Goal: Information Seeking & Learning: Learn about a topic

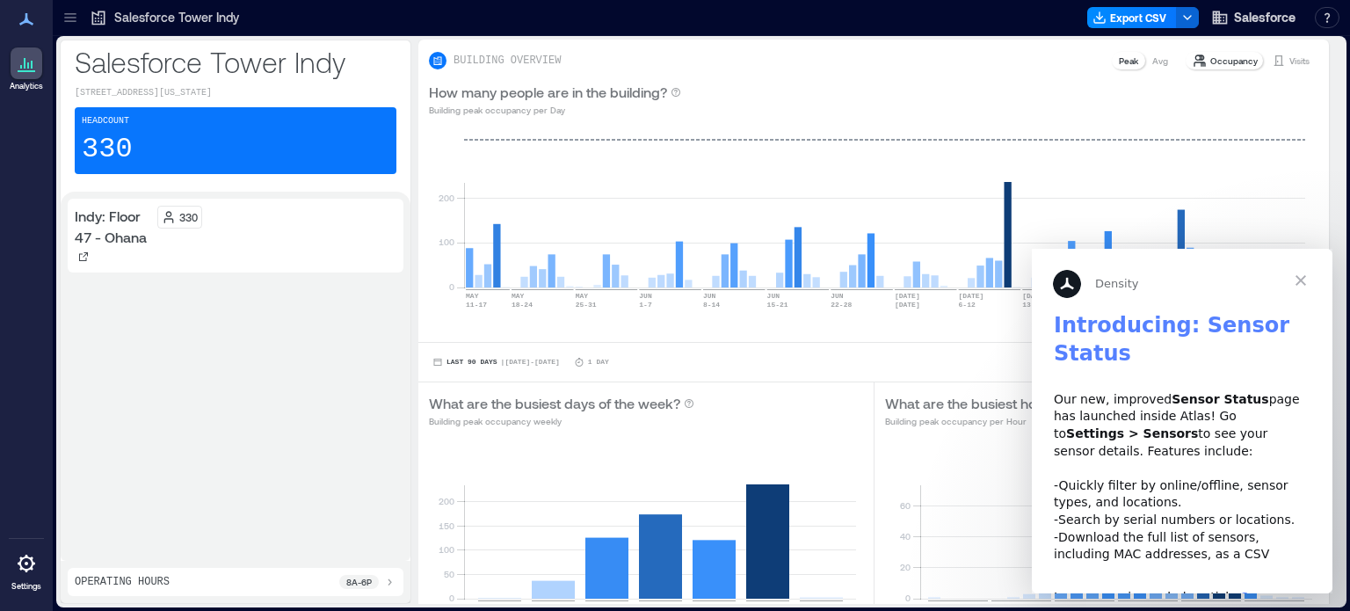
click at [1301, 286] on span "Close" at bounding box center [1300, 280] width 63 height 63
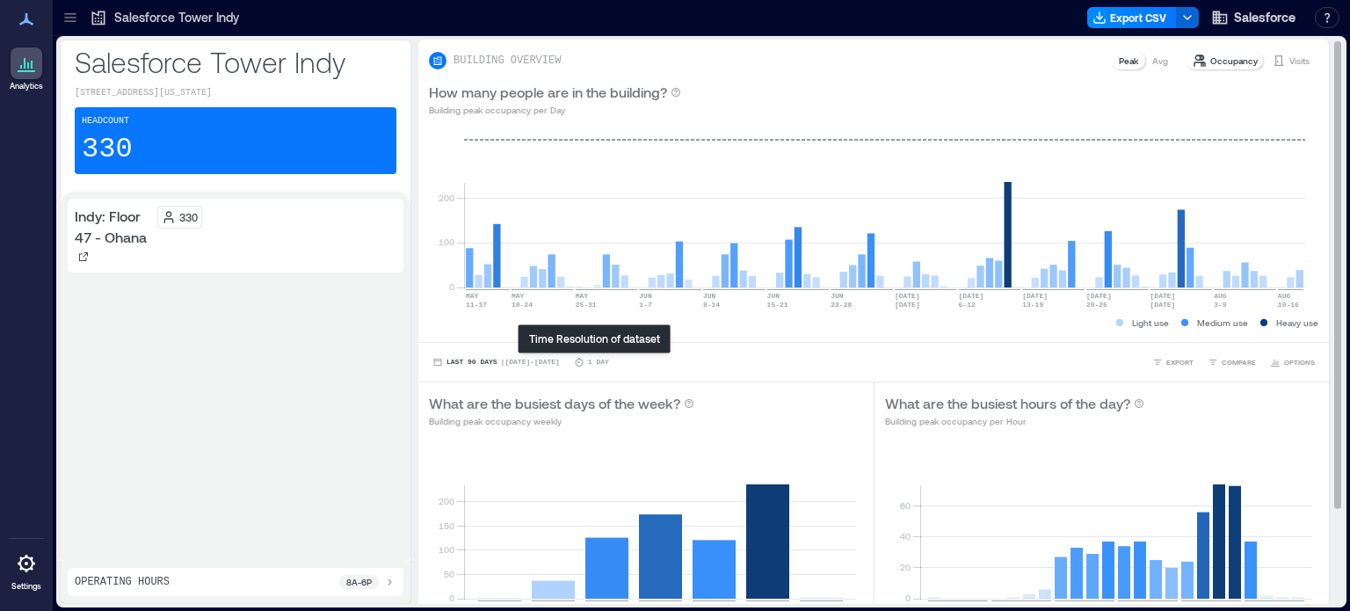
click at [596, 363] on p "1 Day" at bounding box center [598, 362] width 21 height 11
click at [538, 362] on span "| [DATE] - [DATE]" at bounding box center [530, 362] width 59 height 0
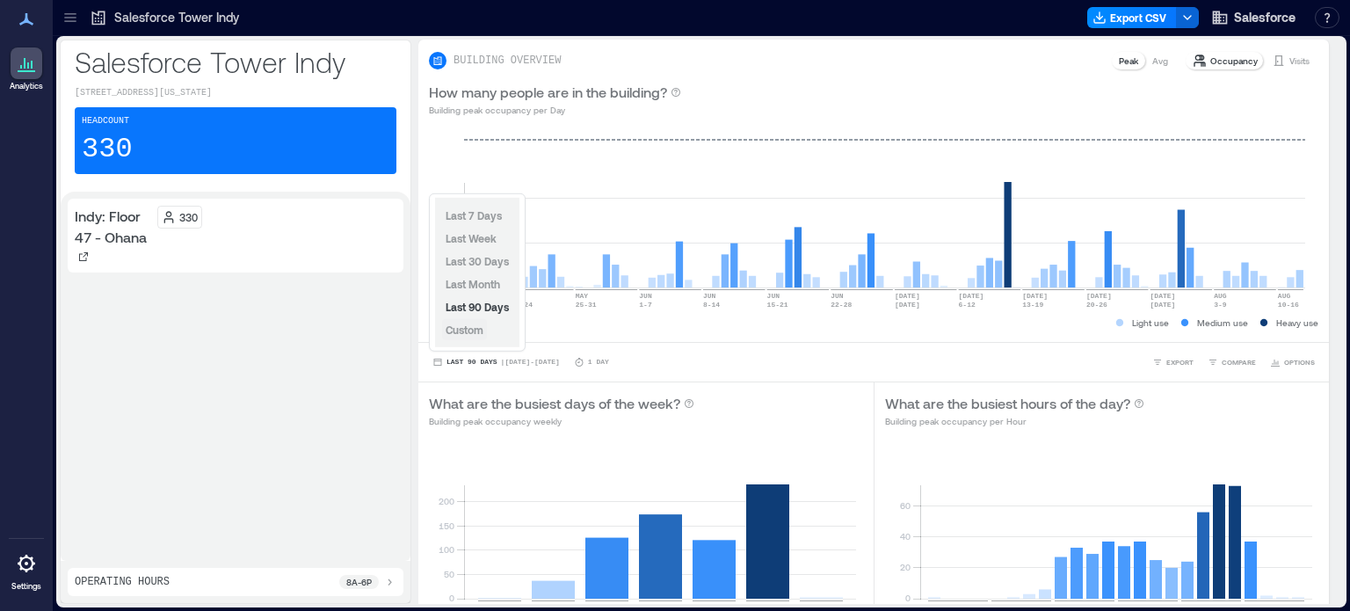
click at [473, 326] on span "Custom" at bounding box center [465, 330] width 38 height 12
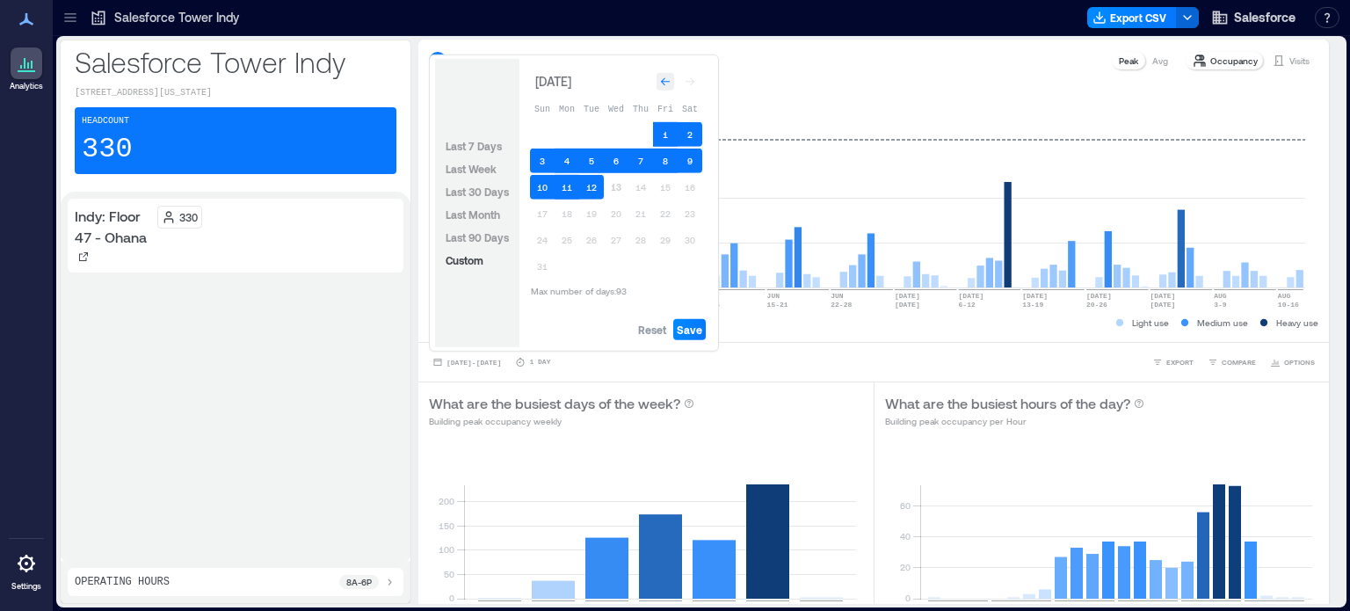
click at [657, 87] on div "Go to previous month" at bounding box center [666, 82] width 18 height 18
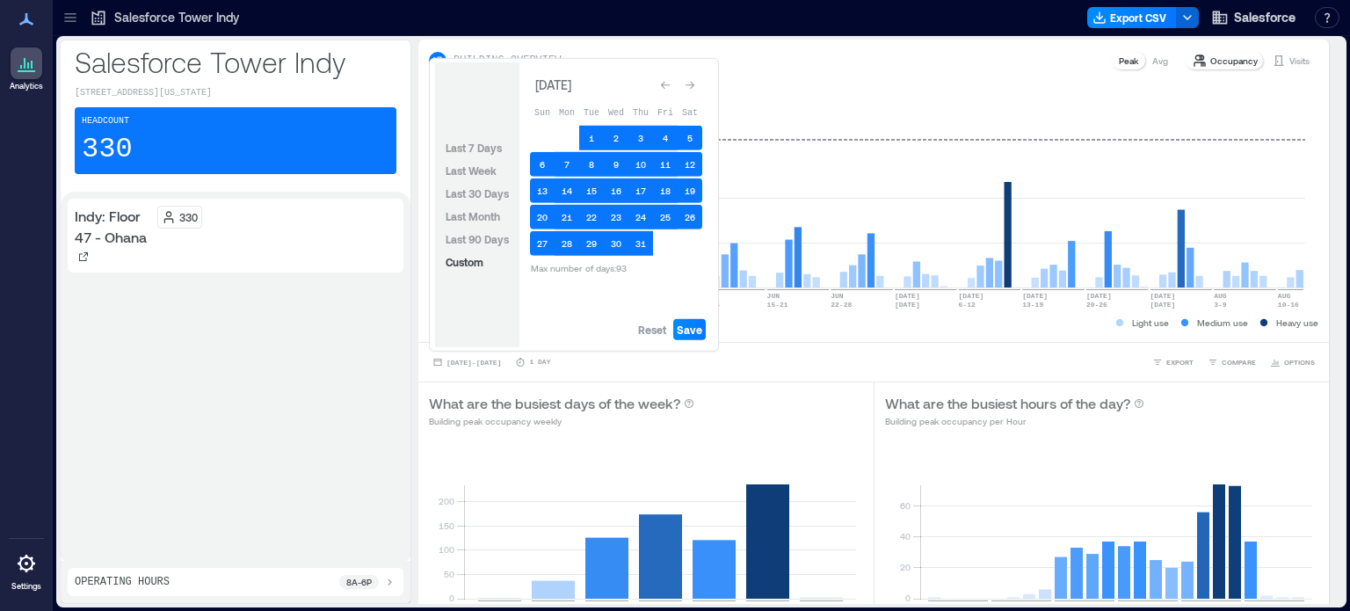
click at [657, 87] on div "Go to previous month" at bounding box center [666, 85] width 18 height 18
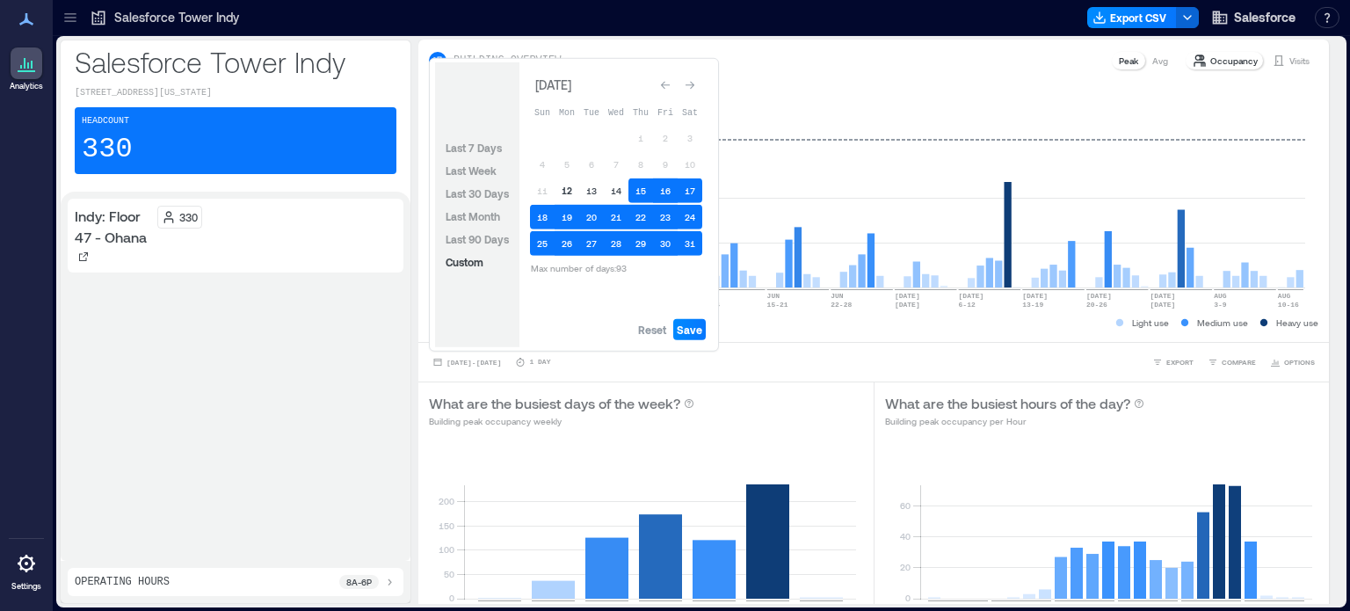
click at [566, 191] on button "12" at bounding box center [567, 190] width 25 height 25
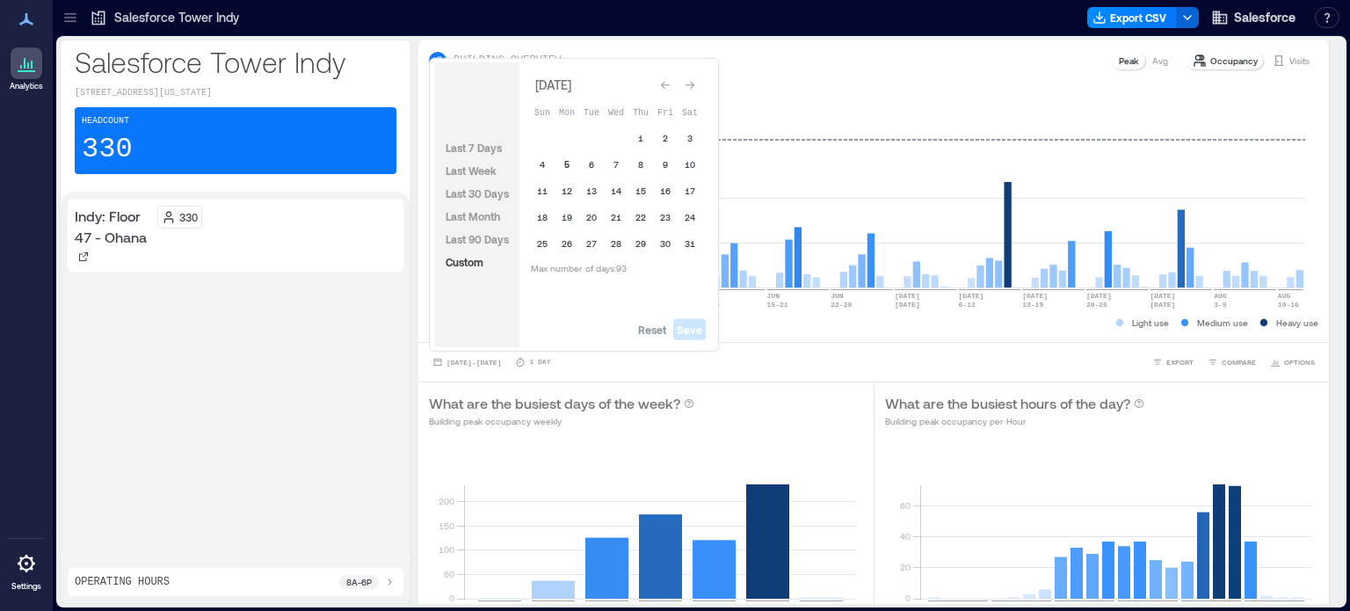
click at [566, 164] on button "5" at bounding box center [567, 164] width 25 height 25
click at [594, 164] on button "6" at bounding box center [591, 164] width 25 height 25
click at [687, 331] on span "Save" at bounding box center [689, 330] width 25 height 14
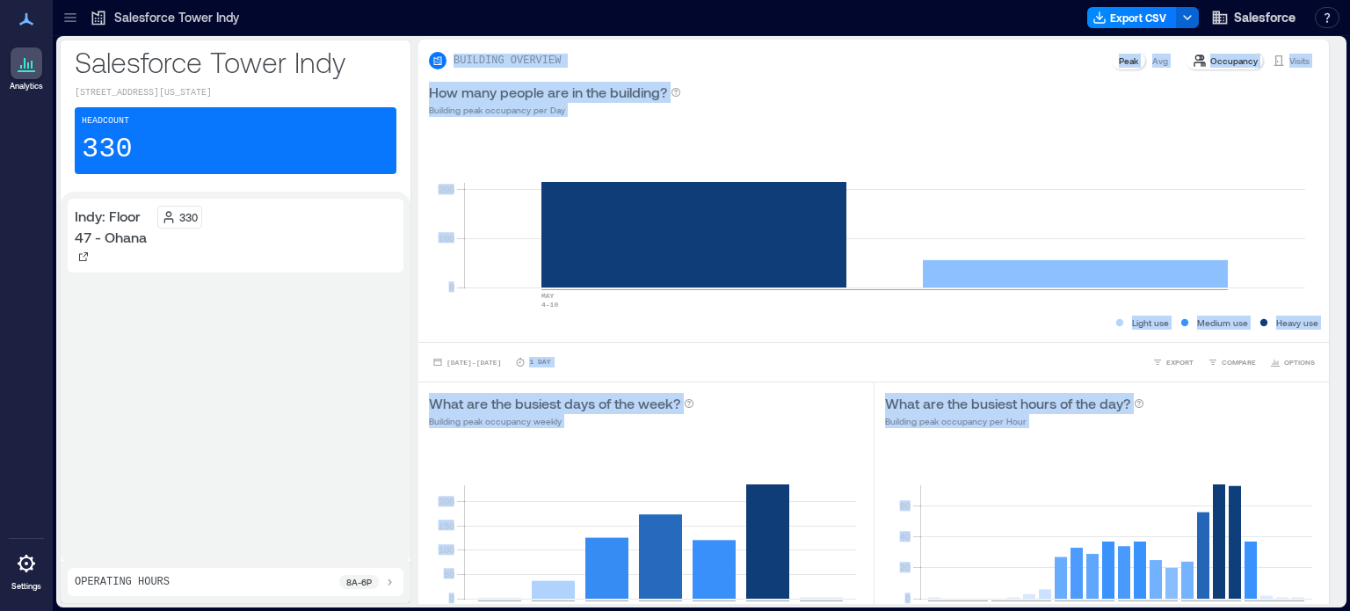
drag, startPoint x: 1323, startPoint y: 132, endPoint x: 1349, endPoint y: 269, distance: 139.7
click at [1349, 269] on div "[GEOGRAPHIC_DATA][STREET_ADDRESS][US_STATE] Headcount 330 Indy: Floor 47 - Ohan…" at bounding box center [702, 323] width 1298 height 575
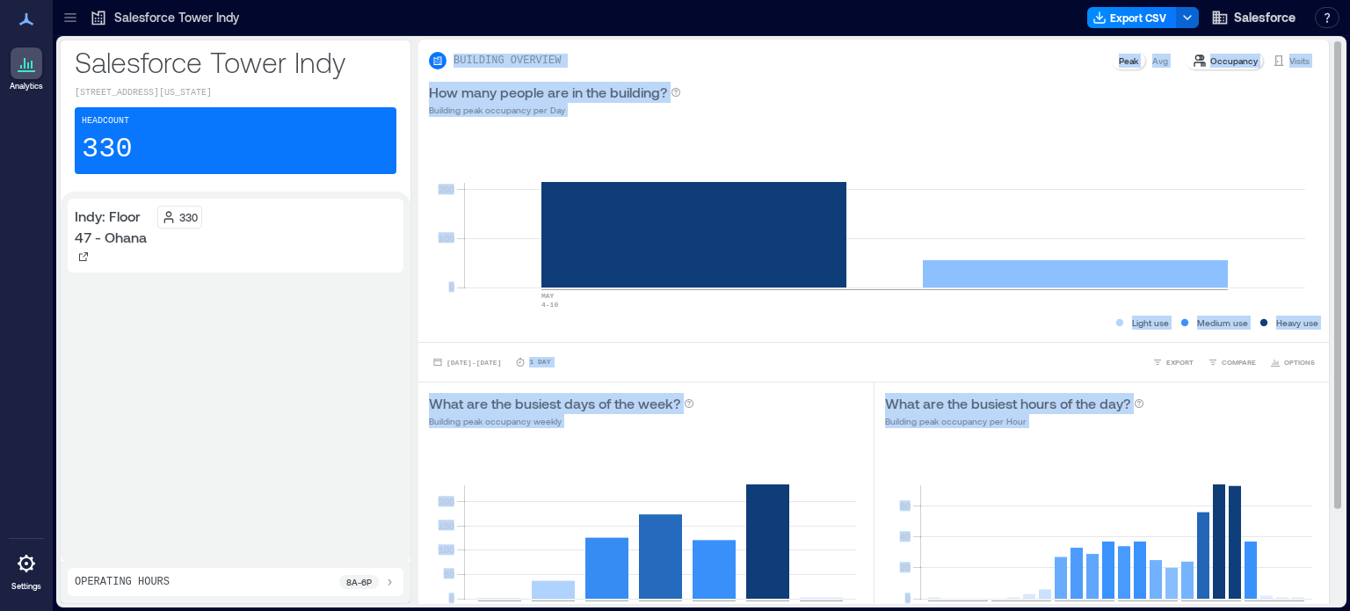
click at [1319, 239] on div "BUILDING OVERVIEW Peak Avg Occupancy Visits How many people are in the building…" at bounding box center [880, 380] width 925 height 681
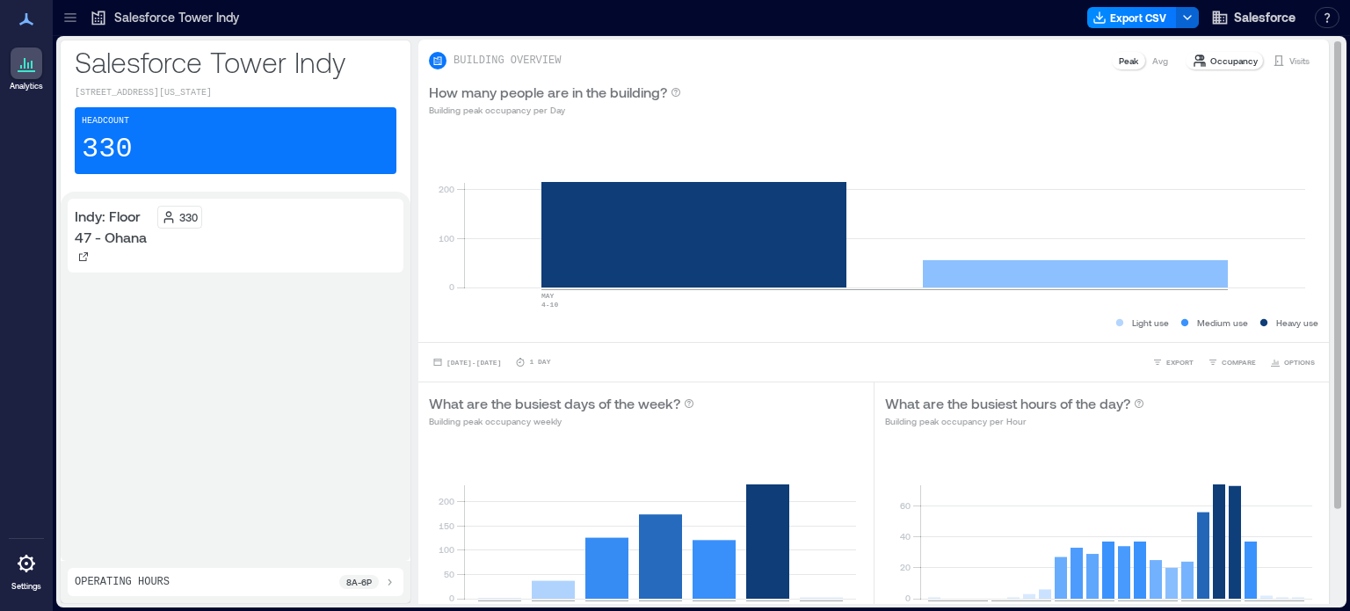
drag, startPoint x: 1322, startPoint y: 185, endPoint x: 1322, endPoint y: 256, distance: 70.3
click at [1322, 256] on div "BUILDING OVERVIEW Peak Avg Occupancy Visits How many people are in the building…" at bounding box center [880, 322] width 925 height 564
drag, startPoint x: 1322, startPoint y: 256, endPoint x: 1325, endPoint y: 319, distance: 63.3
click at [1325, 319] on div "BUILDING OVERVIEW Peak Avg Occupancy Visits How many people are in the building…" at bounding box center [880, 322] width 925 height 564
drag, startPoint x: 1325, startPoint y: 319, endPoint x: 1320, endPoint y: 454, distance: 135.5
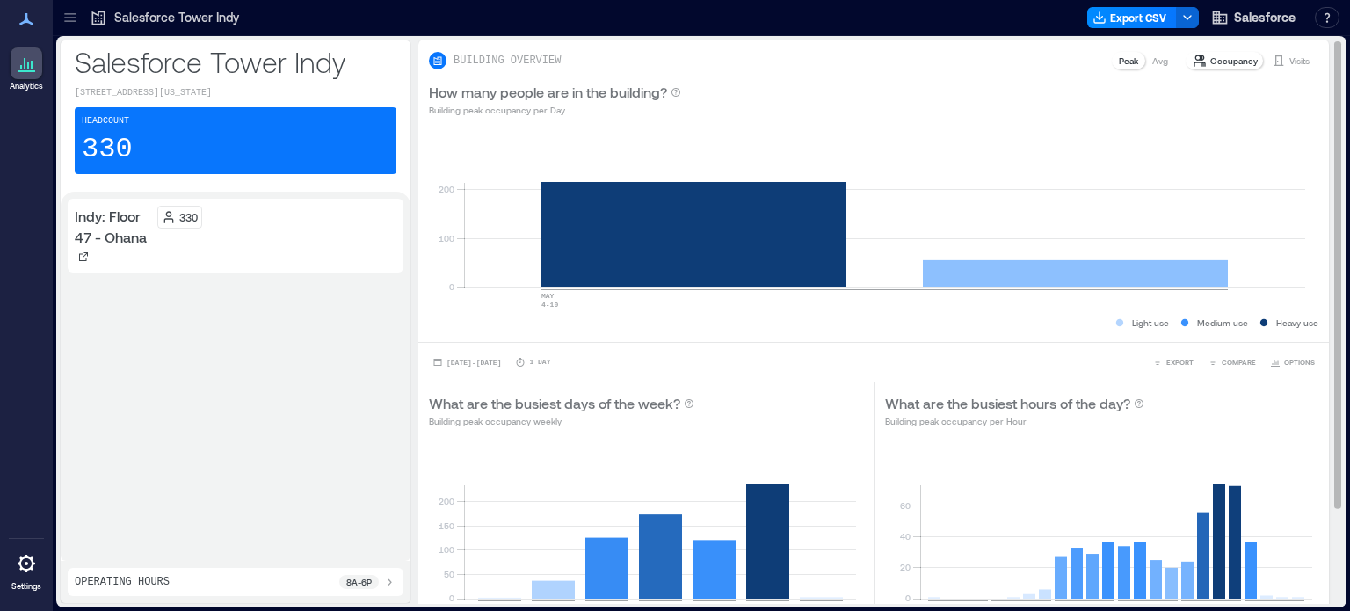
click at [1320, 454] on div "BUILDING OVERVIEW Peak Avg Occupancy Visits How many people are in the building…" at bounding box center [880, 322] width 925 height 564
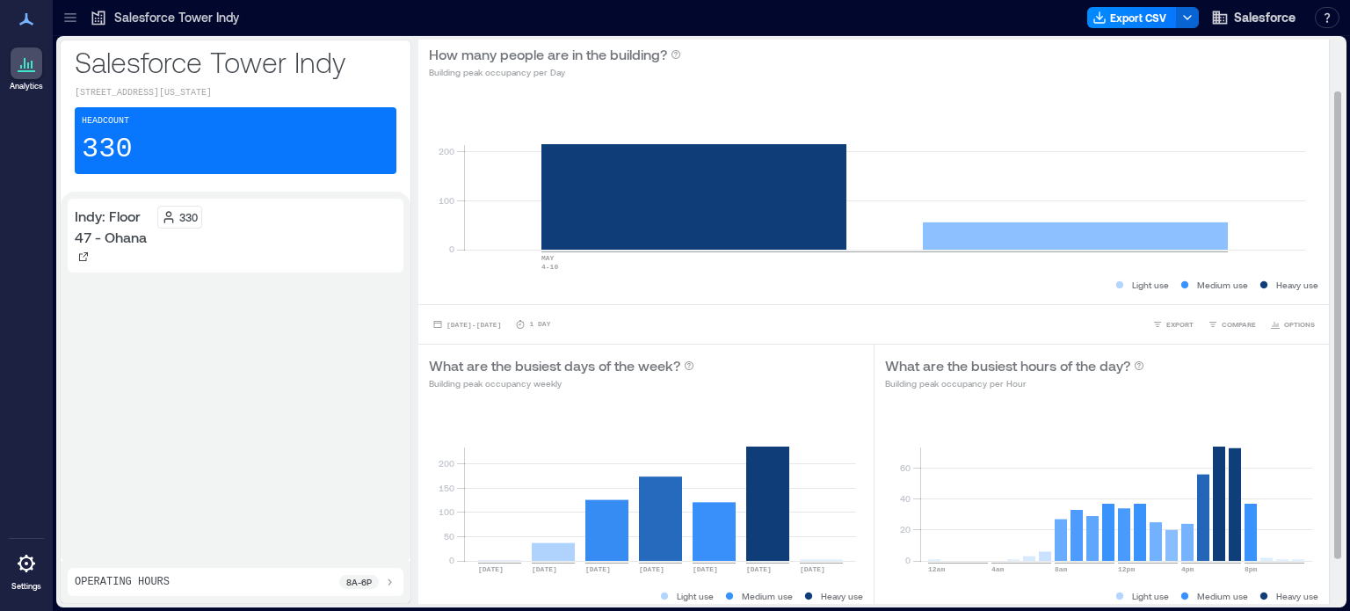
scroll to position [116, 0]
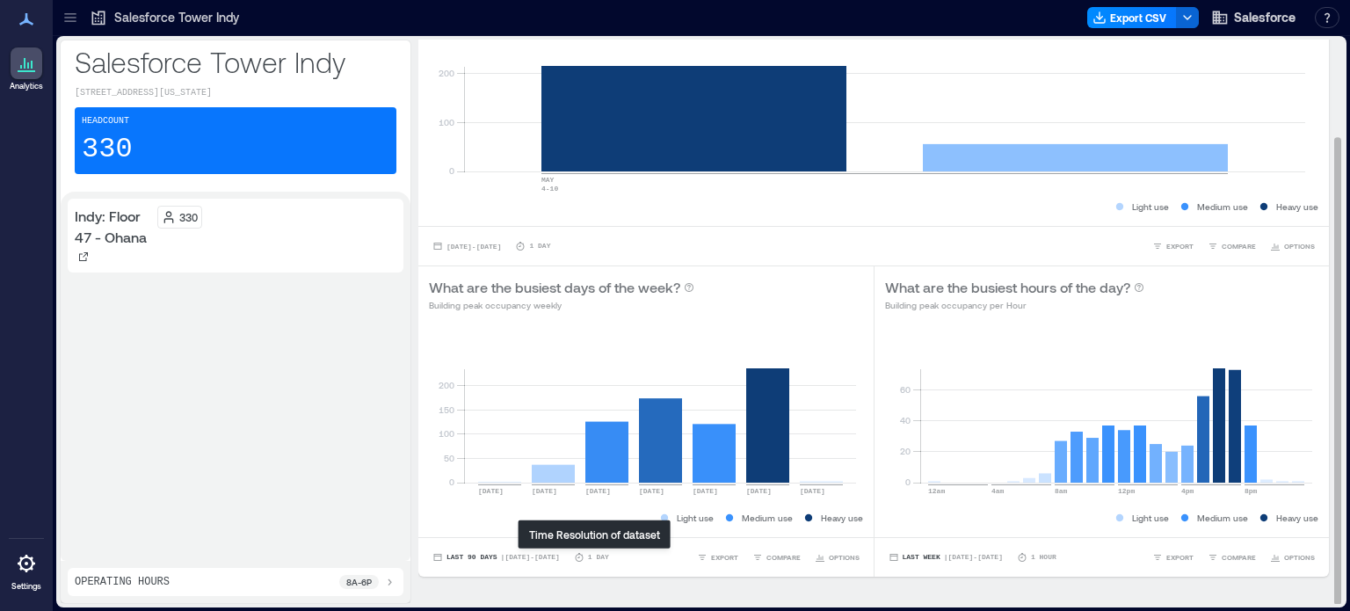
click at [598, 557] on p "1 Day" at bounding box center [598, 557] width 21 height 11
click at [582, 555] on icon at bounding box center [579, 557] width 11 height 11
click at [530, 557] on span "| [DATE] - [DATE]" at bounding box center [530, 557] width 59 height 0
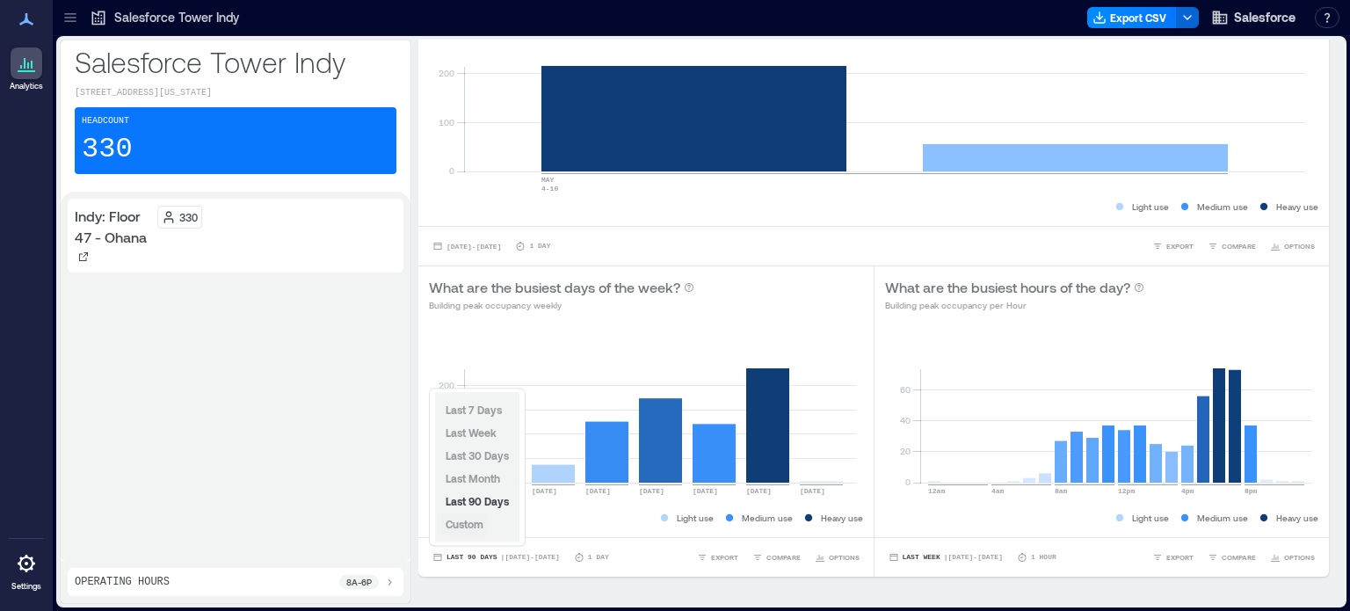
click at [483, 527] on span "Custom" at bounding box center [465, 524] width 38 height 12
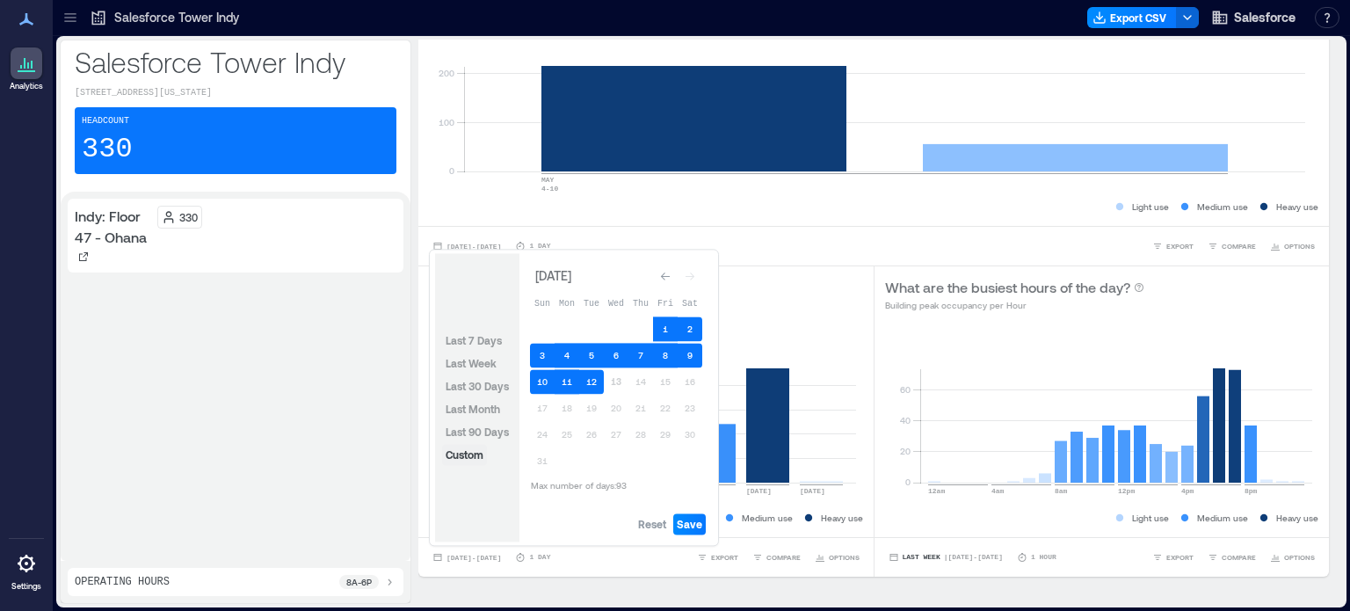
click at [483, 527] on div "Last 7 Days Last Week Last 30 Days Last Month Last 90 Days Custom" at bounding box center [477, 397] width 84 height 288
click at [666, 274] on icon "Go to previous month" at bounding box center [665, 276] width 11 height 11
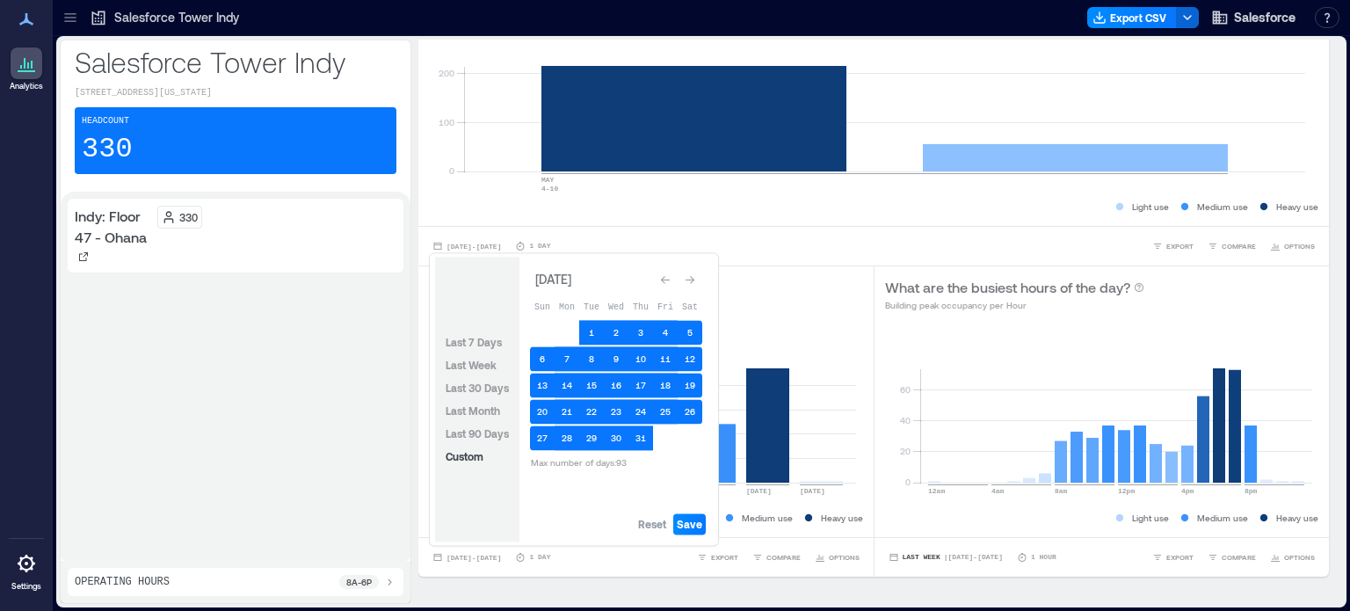
click at [666, 274] on icon "Go to previous month" at bounding box center [665, 279] width 11 height 11
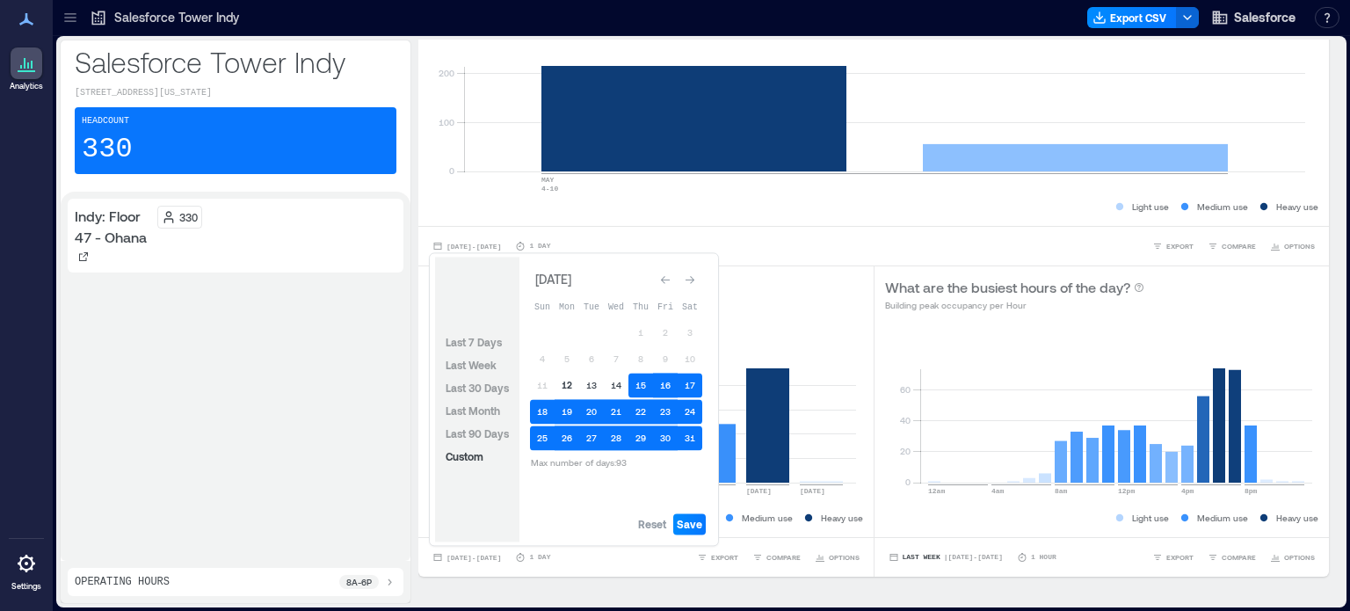
click at [570, 378] on button "12" at bounding box center [567, 385] width 25 height 25
click at [591, 384] on button "13" at bounding box center [591, 385] width 25 height 25
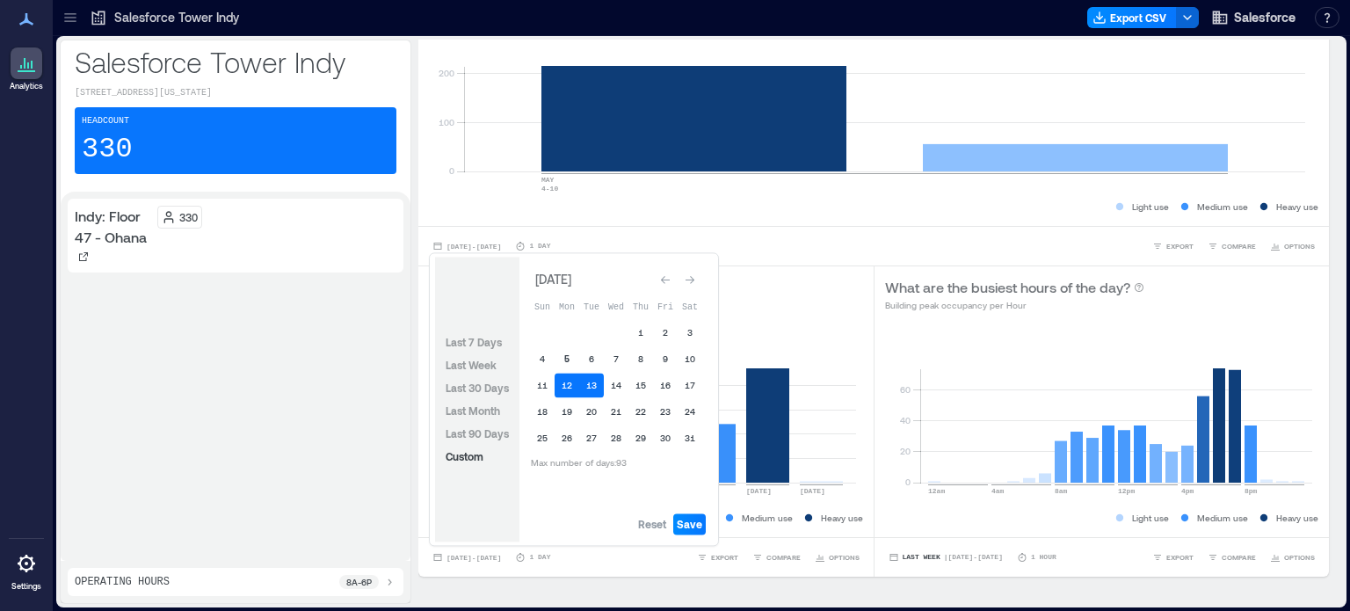
click at [566, 355] on button "5" at bounding box center [567, 358] width 25 height 25
click at [687, 520] on span "Save" at bounding box center [689, 524] width 25 height 14
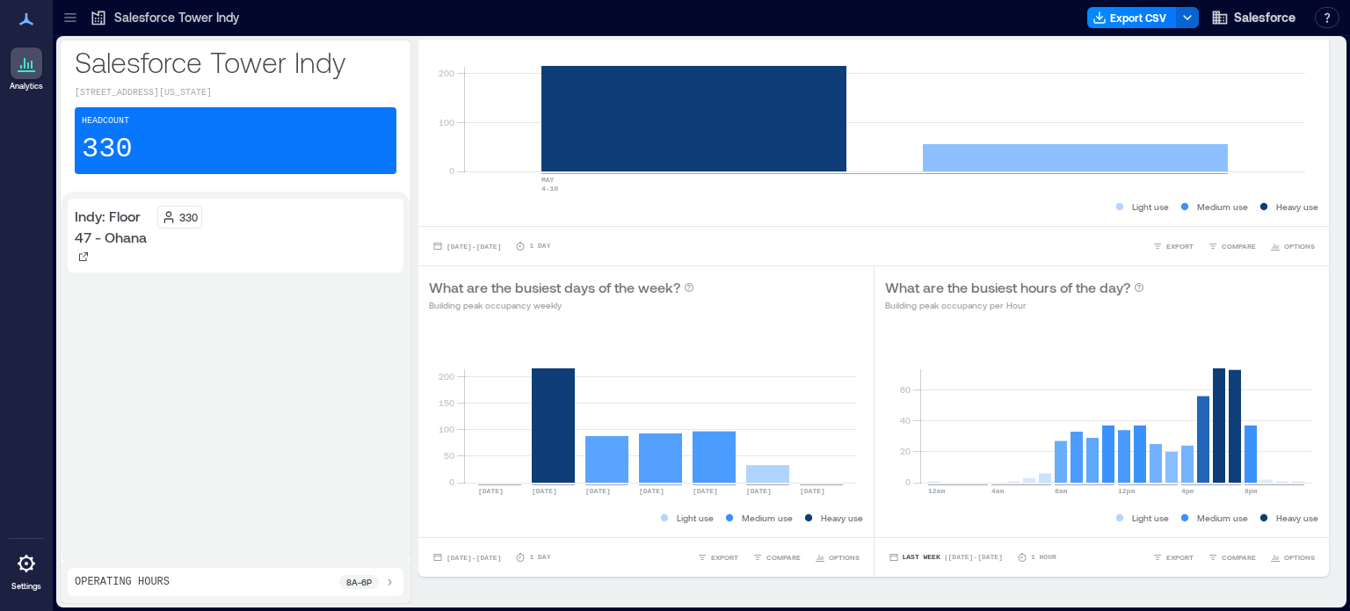
click at [225, 143] on div "Headcount 330" at bounding box center [236, 140] width 322 height 67
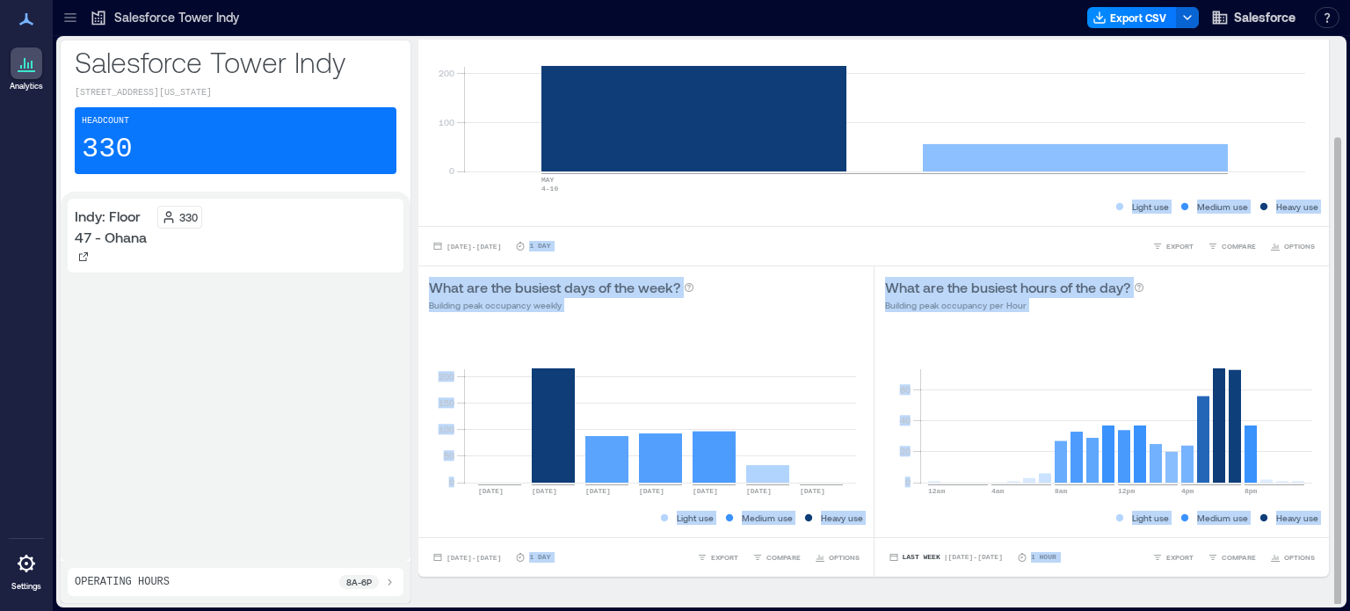
drag, startPoint x: 1326, startPoint y: 207, endPoint x: 1319, endPoint y: 82, distance: 125.0
click at [1319, 82] on div "BUILDING OVERVIEW Peak Avg Occupancy Visits How many people are in the building…" at bounding box center [880, 322] width 925 height 564
click at [1319, 82] on div "BUILDING OVERVIEW Peak Avg Occupancy Visits How many people are in the building…" at bounding box center [880, 264] width 925 height 681
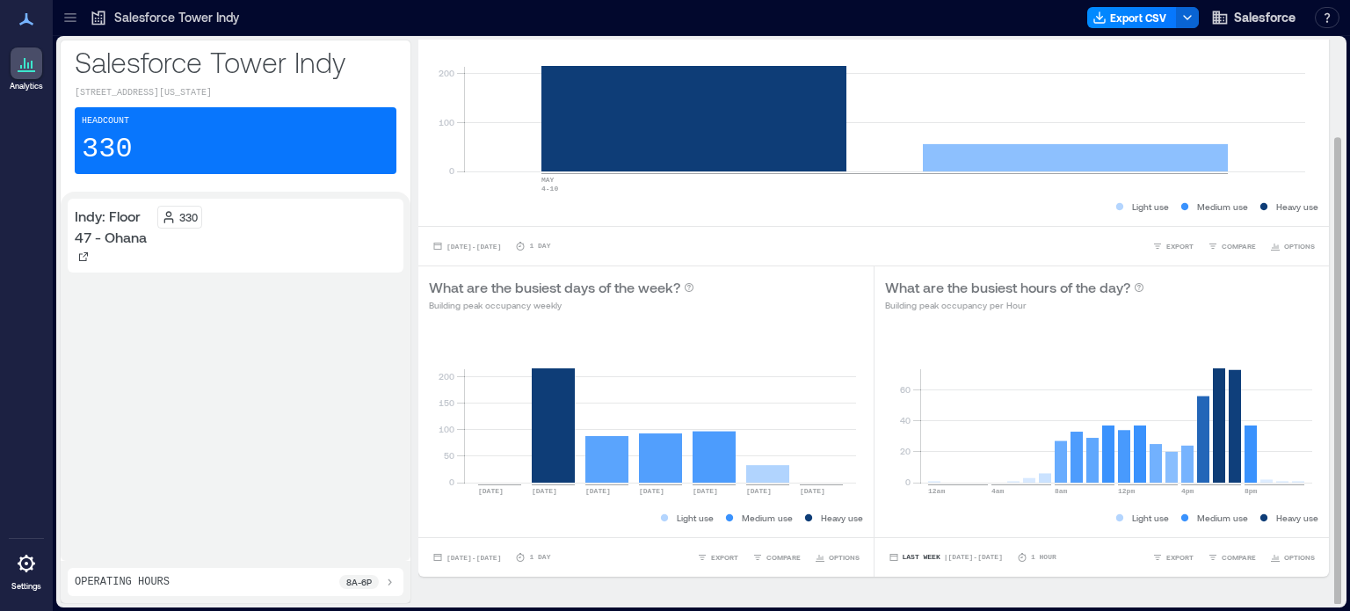
click at [1323, 66] on div "BUILDING OVERVIEW Peak Avg Occupancy Visits How many people are in the building…" at bounding box center [880, 264] width 925 height 681
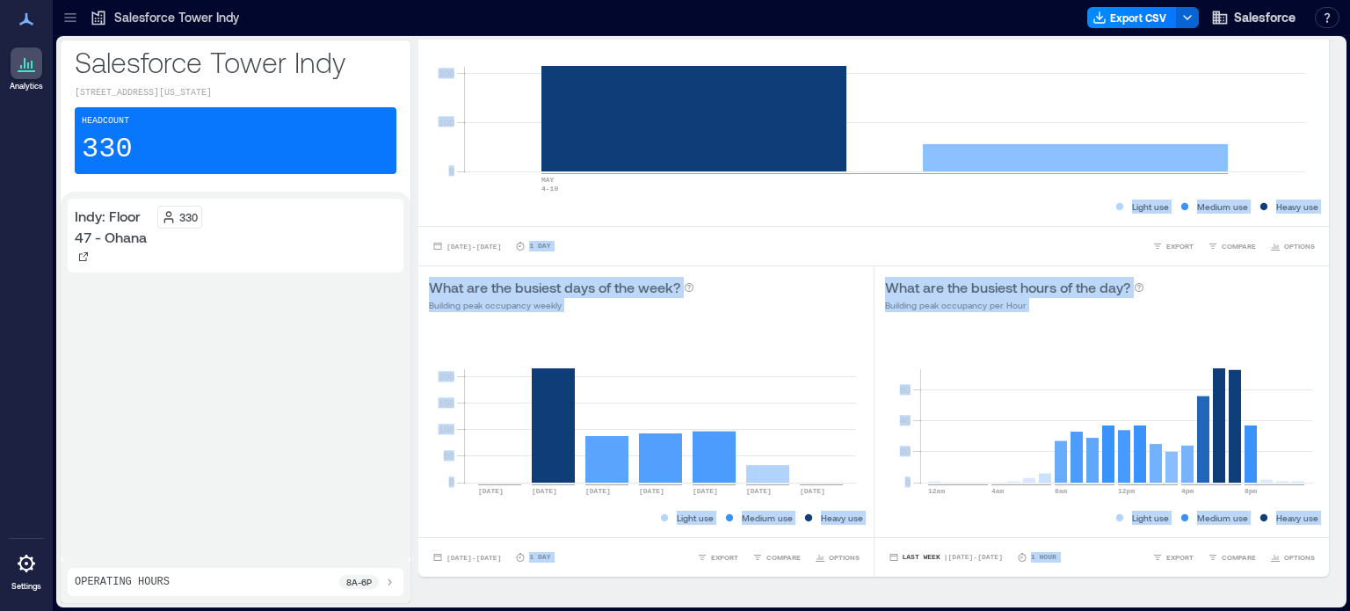
drag, startPoint x: 1326, startPoint y: 302, endPoint x: 1330, endPoint y: 193, distance: 109.1
click at [1330, 193] on div "BUILDING OVERVIEW Peak Avg Occupancy Visits How many people are in the building…" at bounding box center [880, 322] width 925 height 564
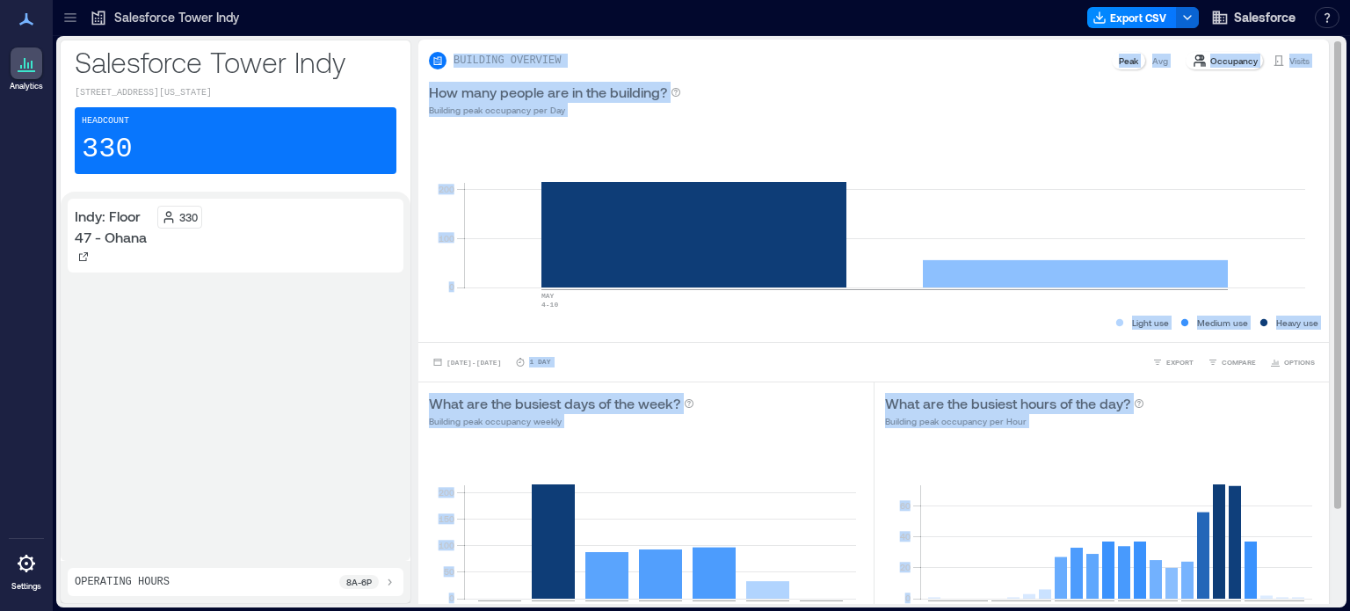
click at [974, 101] on div "How many people are in the building? Building peak occupancy per Day" at bounding box center [874, 99] width 890 height 35
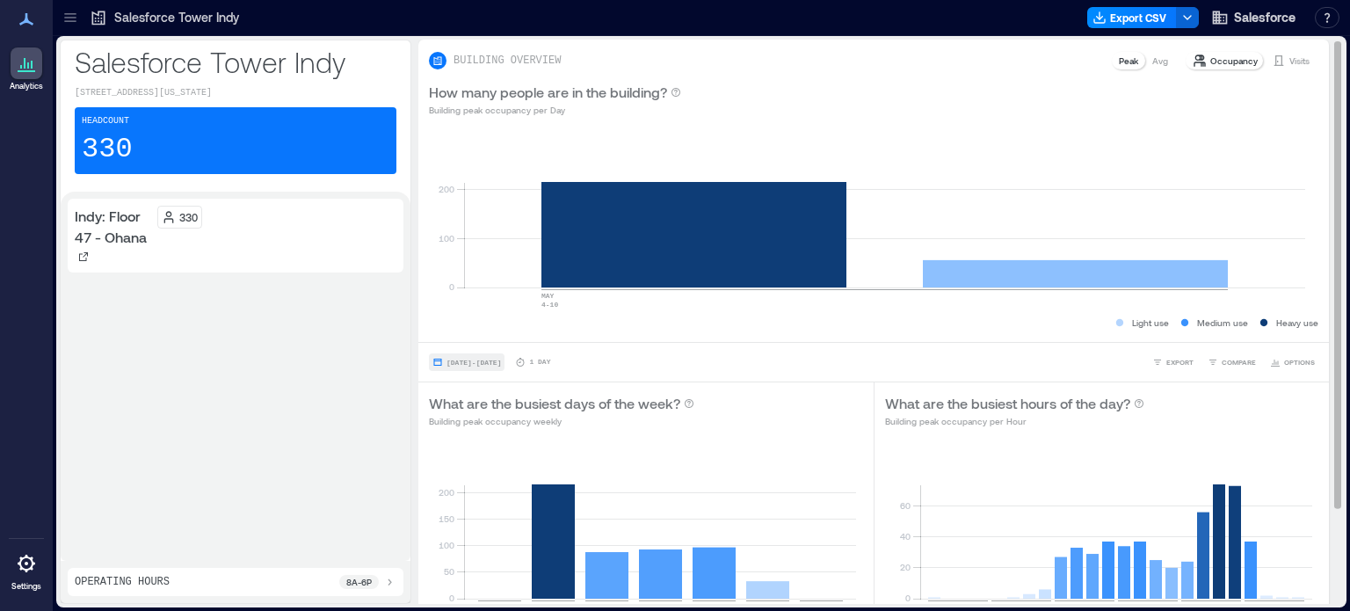
click at [482, 357] on span "[DATE] - [DATE]" at bounding box center [474, 362] width 55 height 11
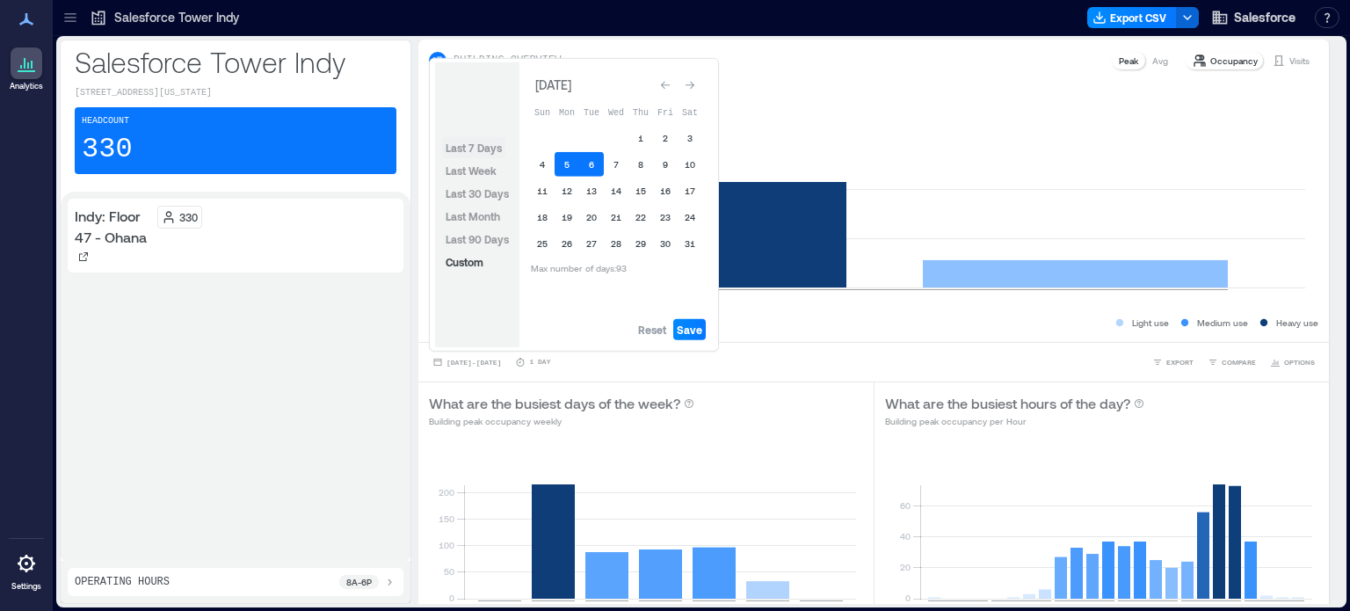
click at [489, 145] on span "Last 7 Days" at bounding box center [474, 148] width 56 height 12
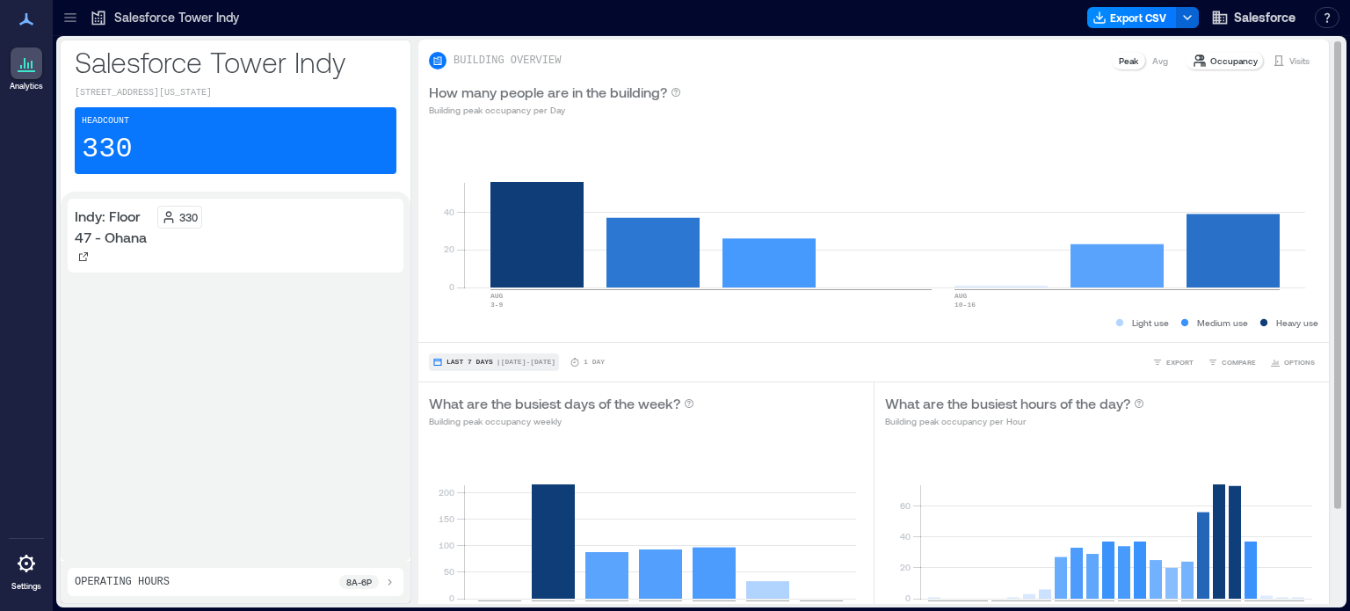
click at [451, 362] on span "Last 7 Days" at bounding box center [470, 362] width 47 height 0
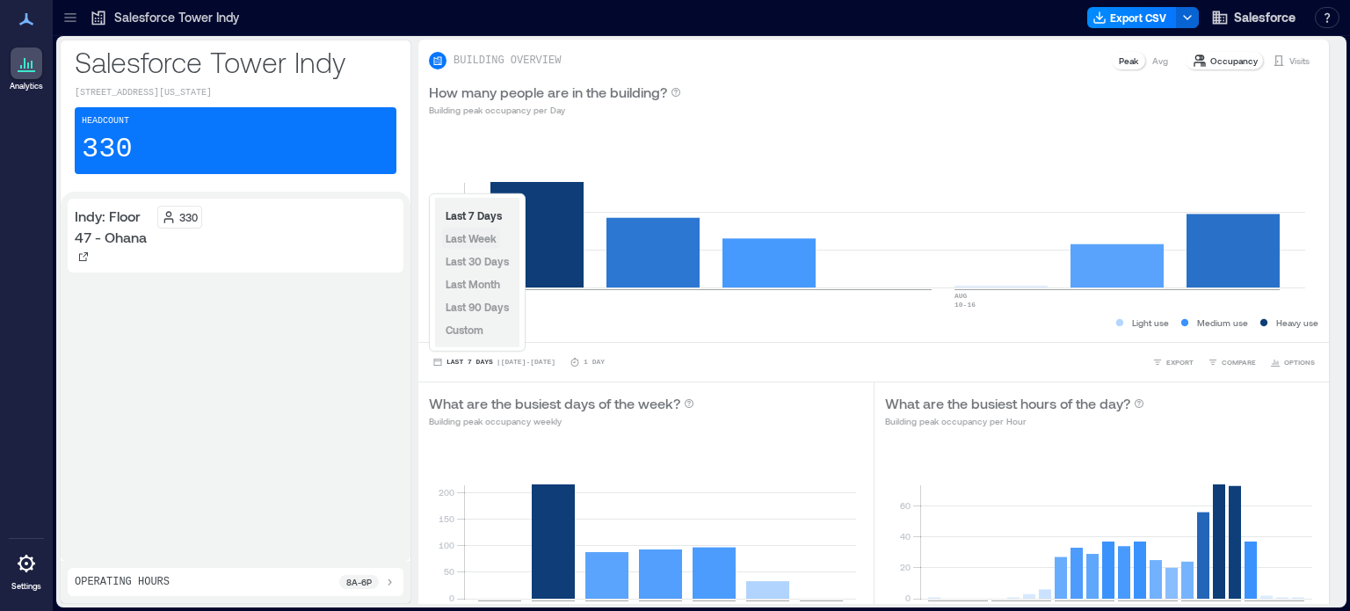
click at [483, 238] on span "Last Week" at bounding box center [471, 238] width 51 height 12
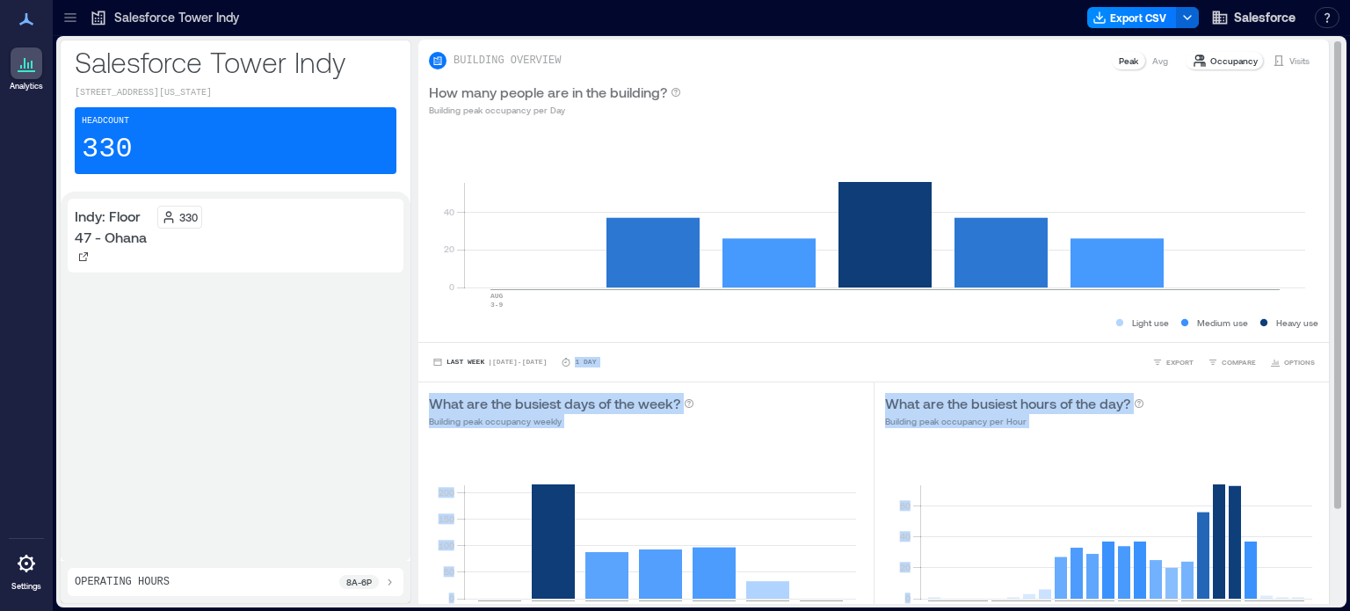
drag, startPoint x: 1320, startPoint y: 221, endPoint x: 1316, endPoint y: 333, distance: 112.6
click at [1316, 333] on div "BUILDING OVERVIEW Peak Avg Occupancy Visits How many people are in the building…" at bounding box center [880, 322] width 925 height 564
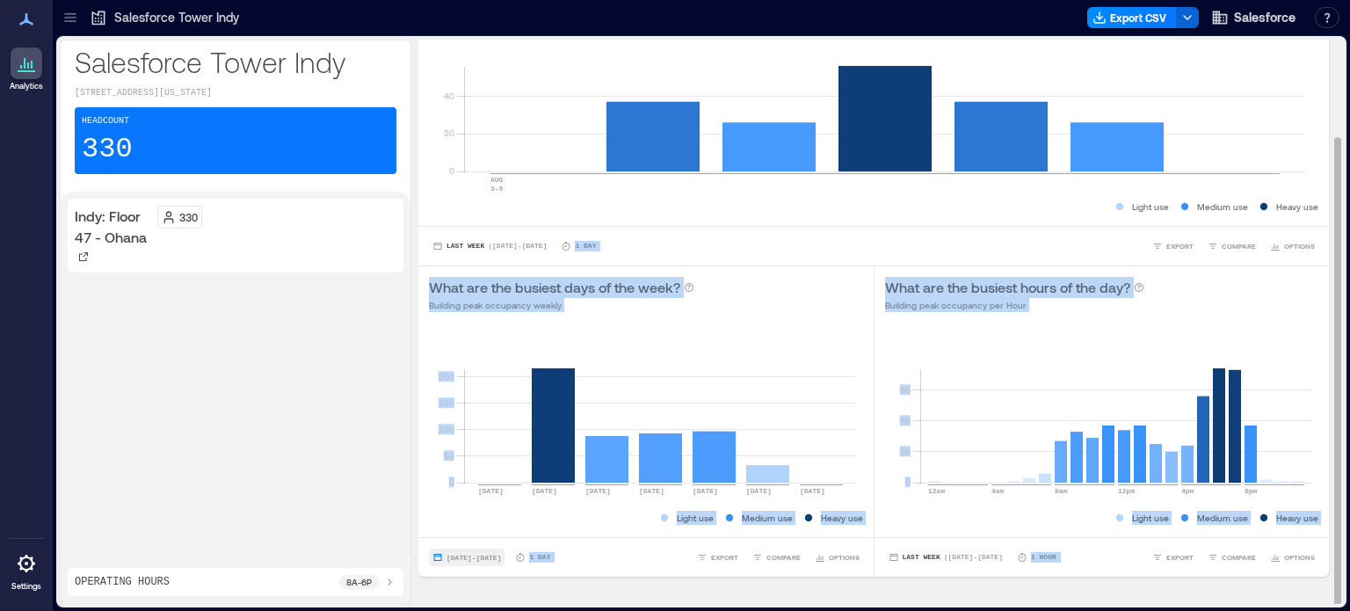
click at [501, 558] on span "[DATE] - [DATE]" at bounding box center [474, 558] width 55 height 8
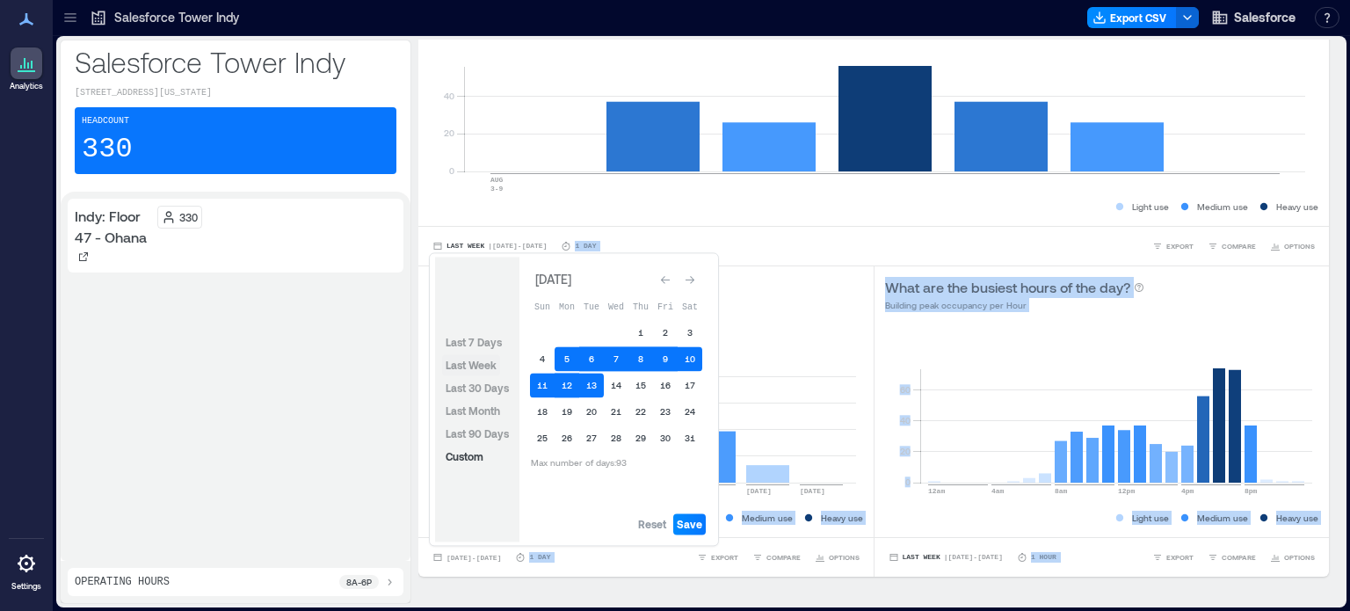
click at [475, 367] on span "Last Week" at bounding box center [471, 365] width 51 height 12
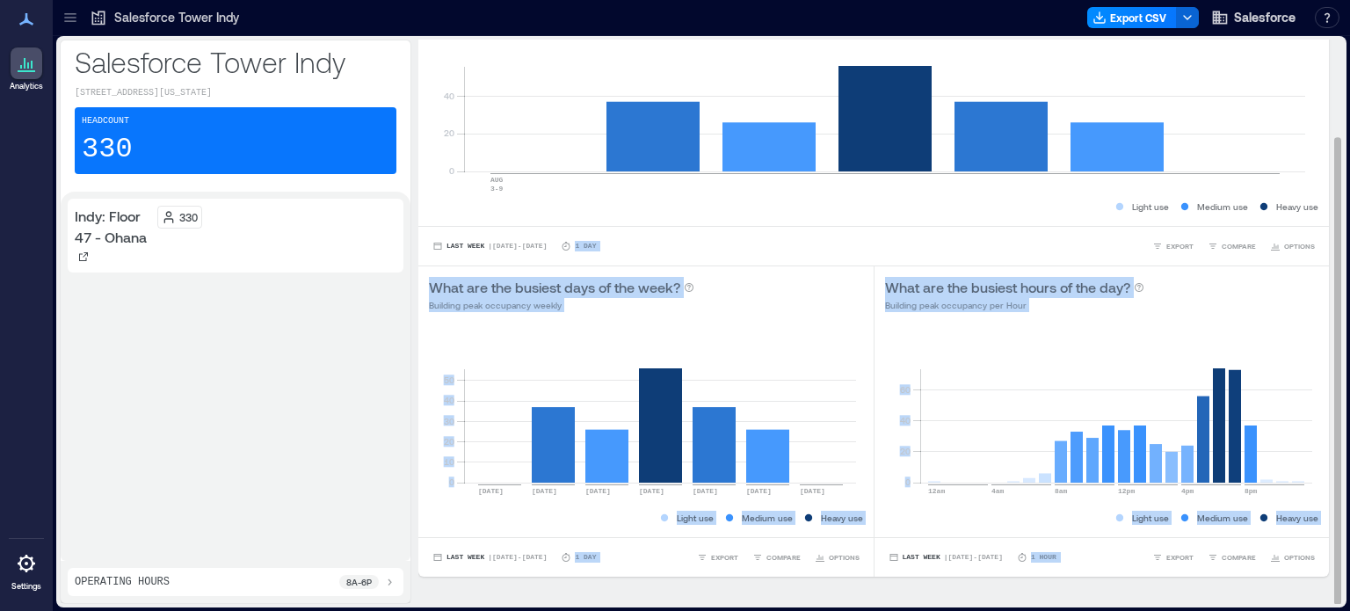
click at [606, 317] on div "What are the busiest days of the week? Building peak occupancy weekly" at bounding box center [645, 294] width 455 height 56
